Goal: Task Accomplishment & Management: Manage account settings

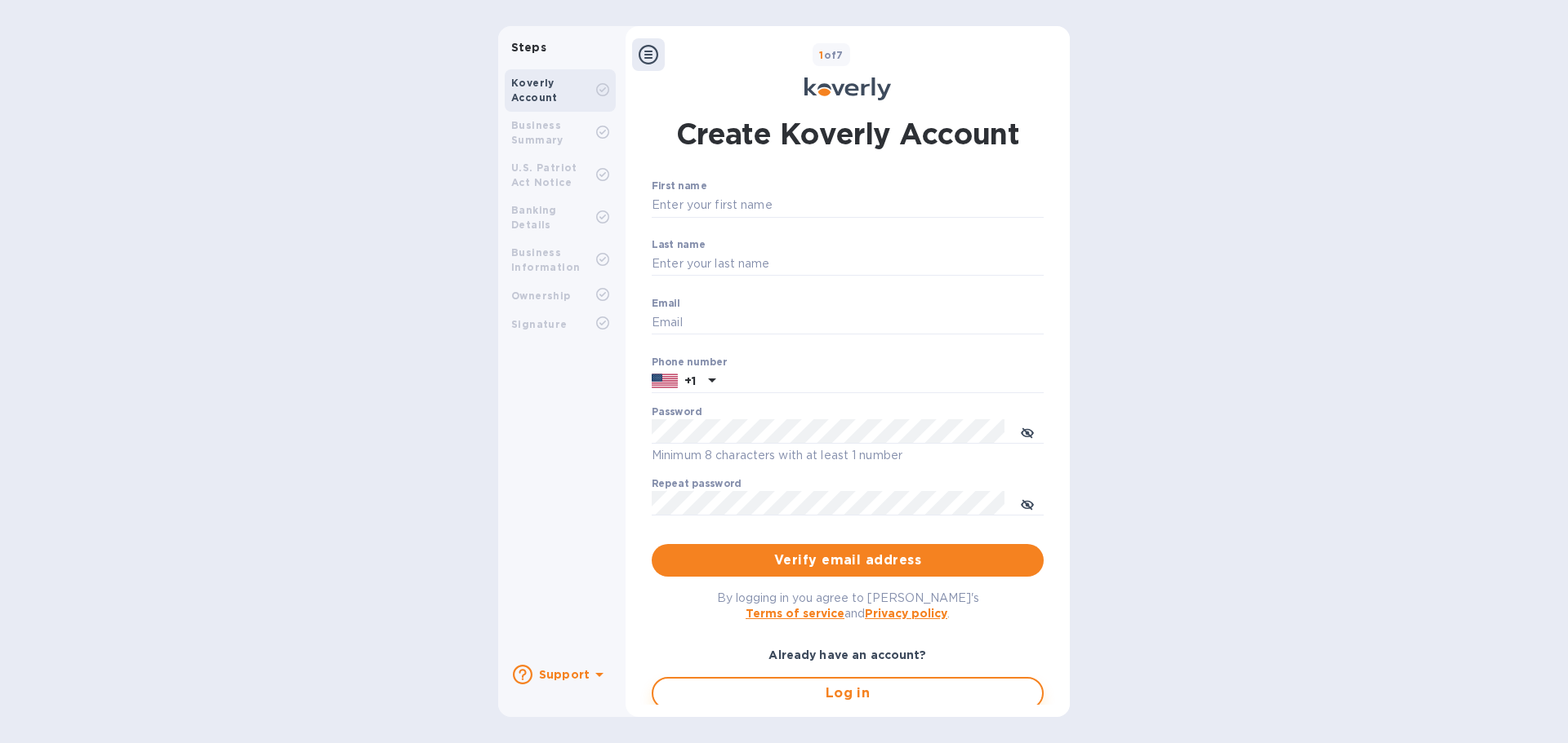
type input "[EMAIL_ADDRESS][DOMAIN_NAME]"
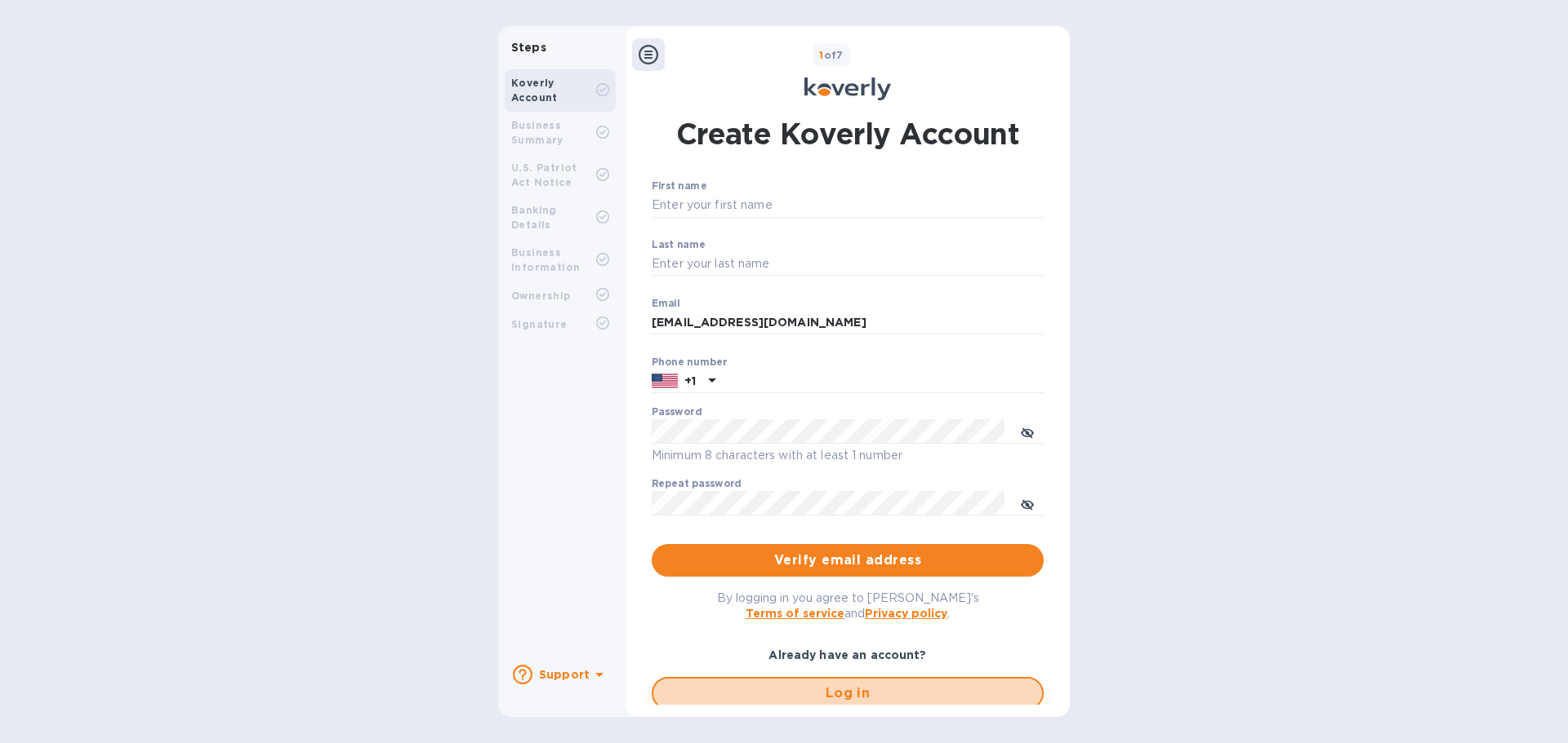
click at [698, 694] on span "Log in" at bounding box center [847, 693] width 363 height 20
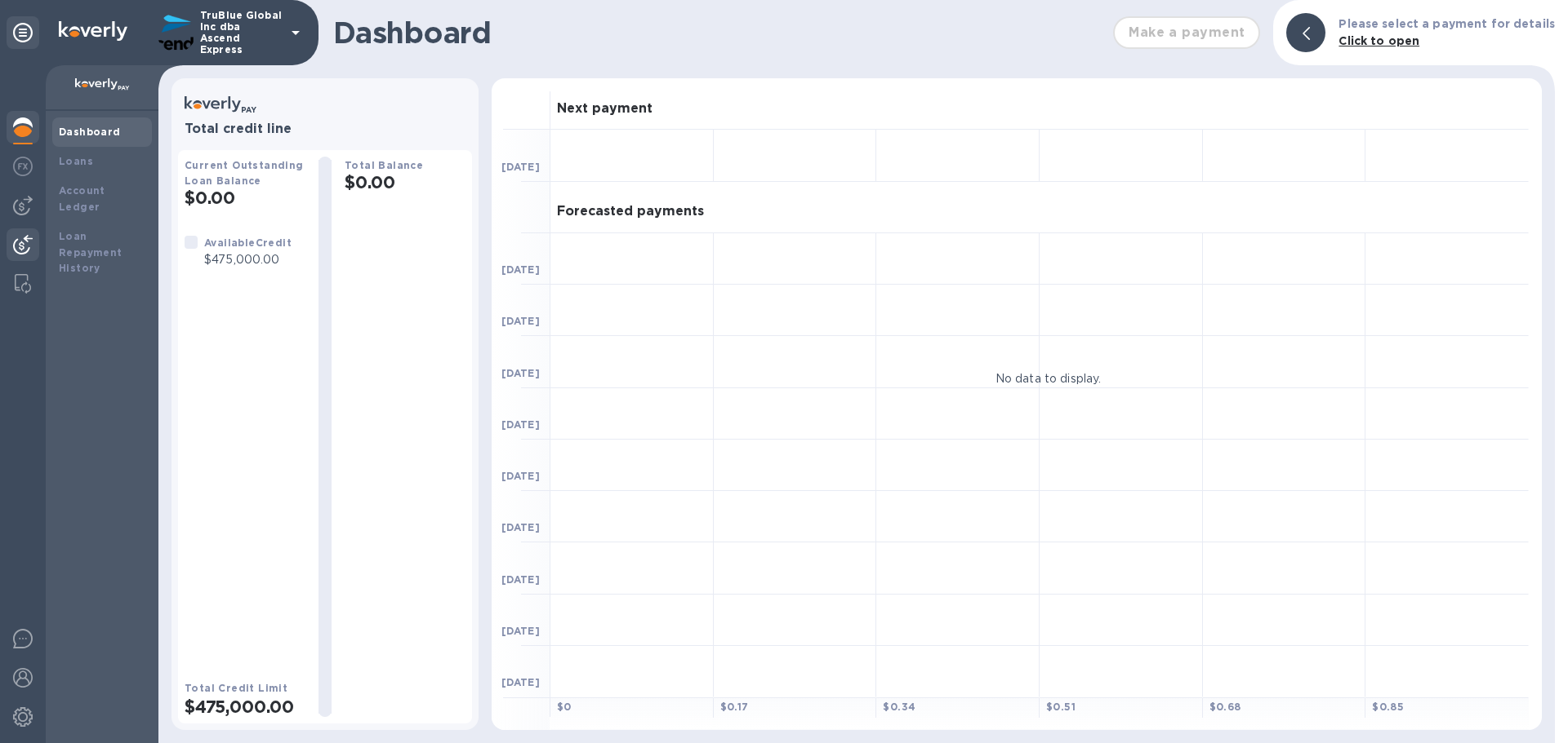
click at [23, 247] on img at bounding box center [22, 244] width 20 height 20
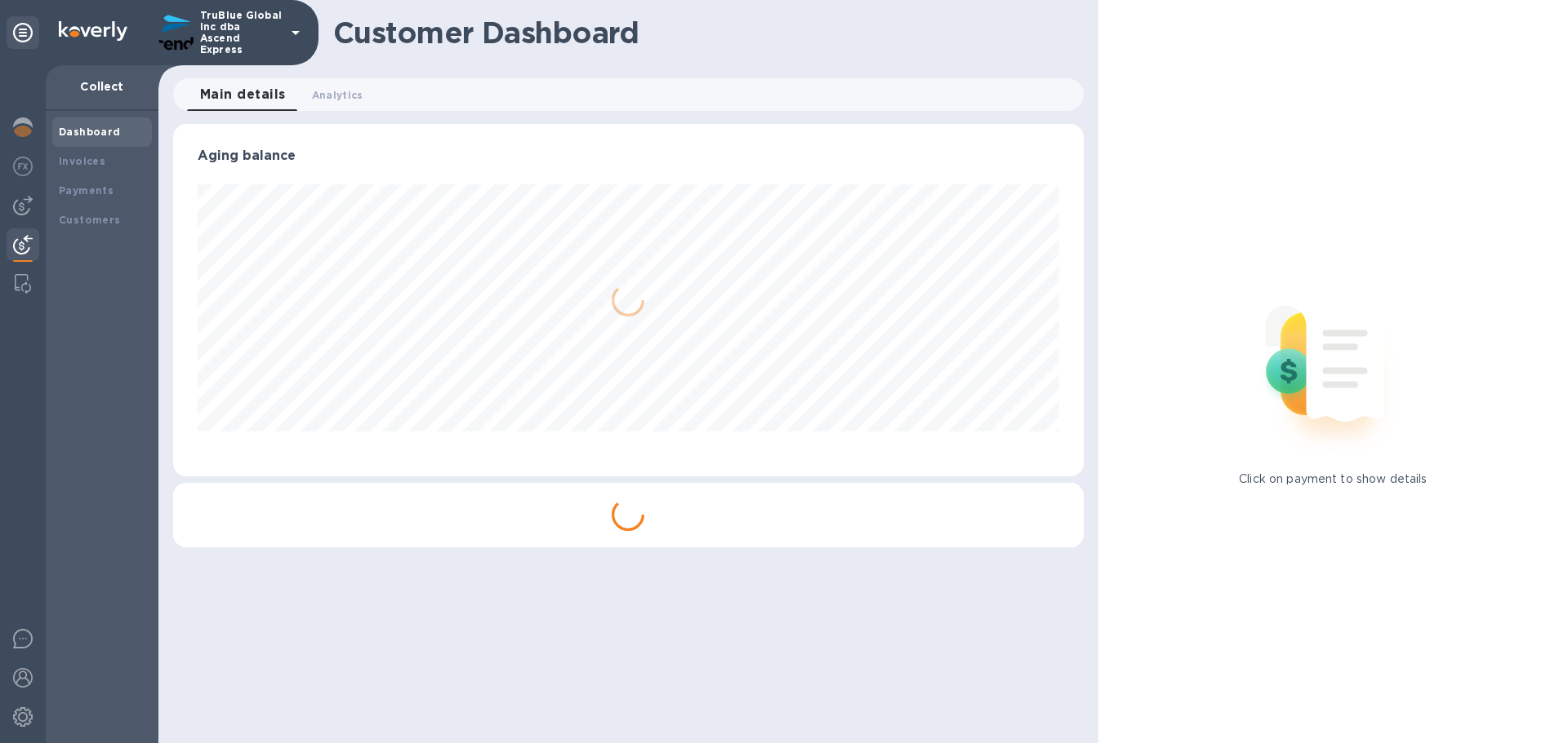
scroll to position [352, 909]
click at [81, 193] on b "Payments" at bounding box center [86, 190] width 55 height 12
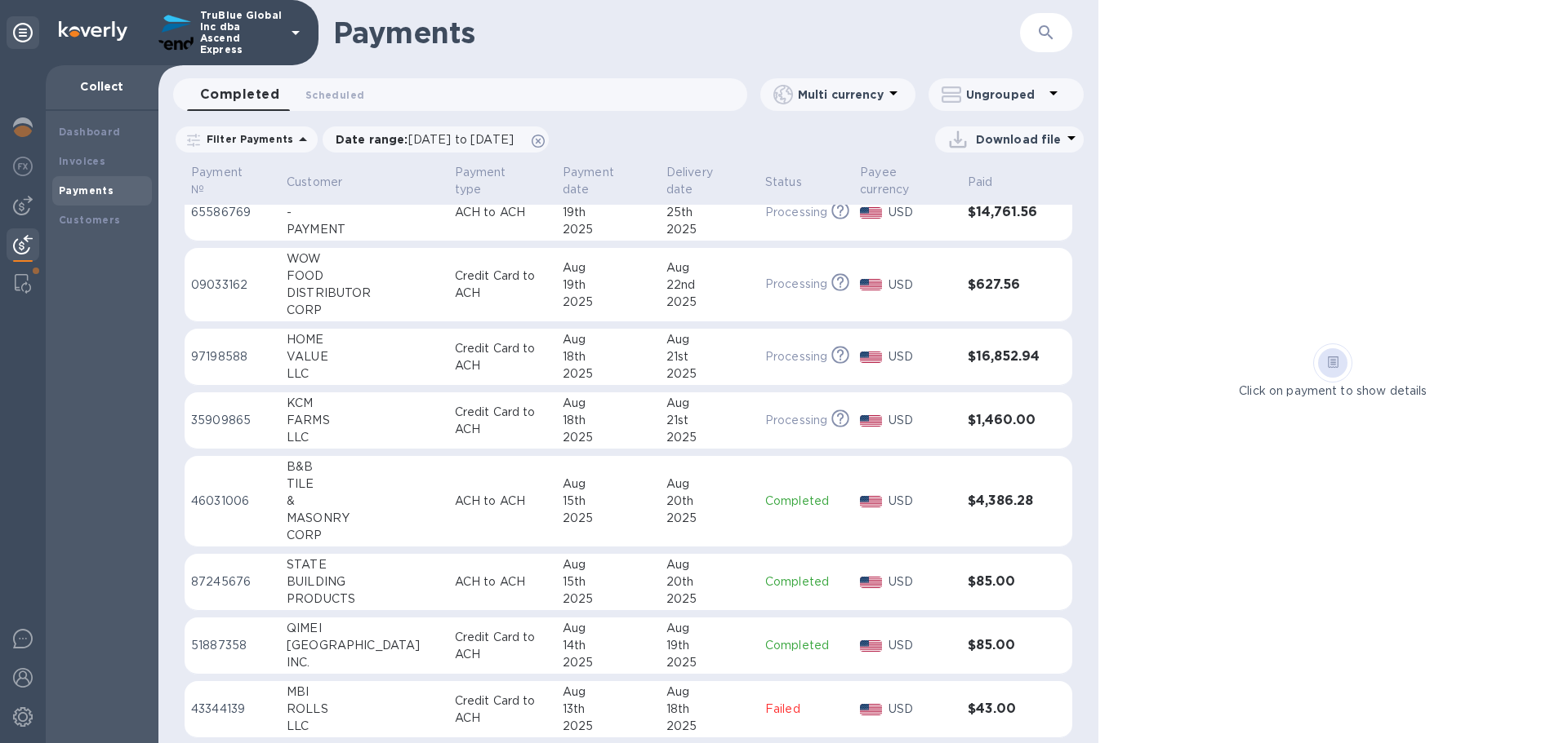
scroll to position [489, 0]
